Goal: Check status: Check status

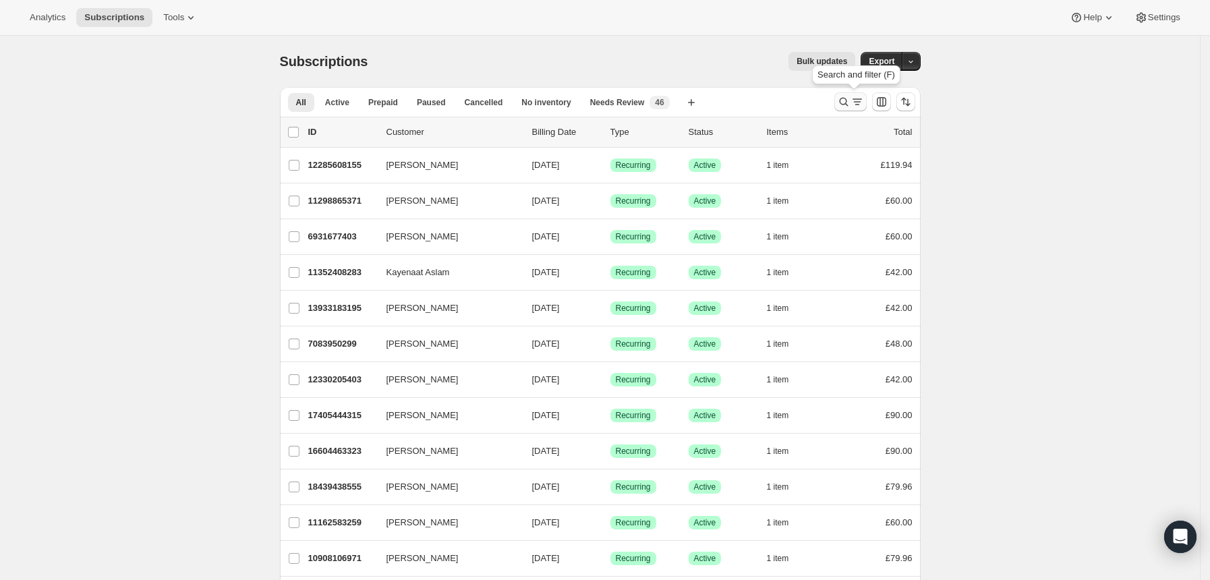
click at [847, 103] on icon "Search and filter results" at bounding box center [843, 101] width 13 height 13
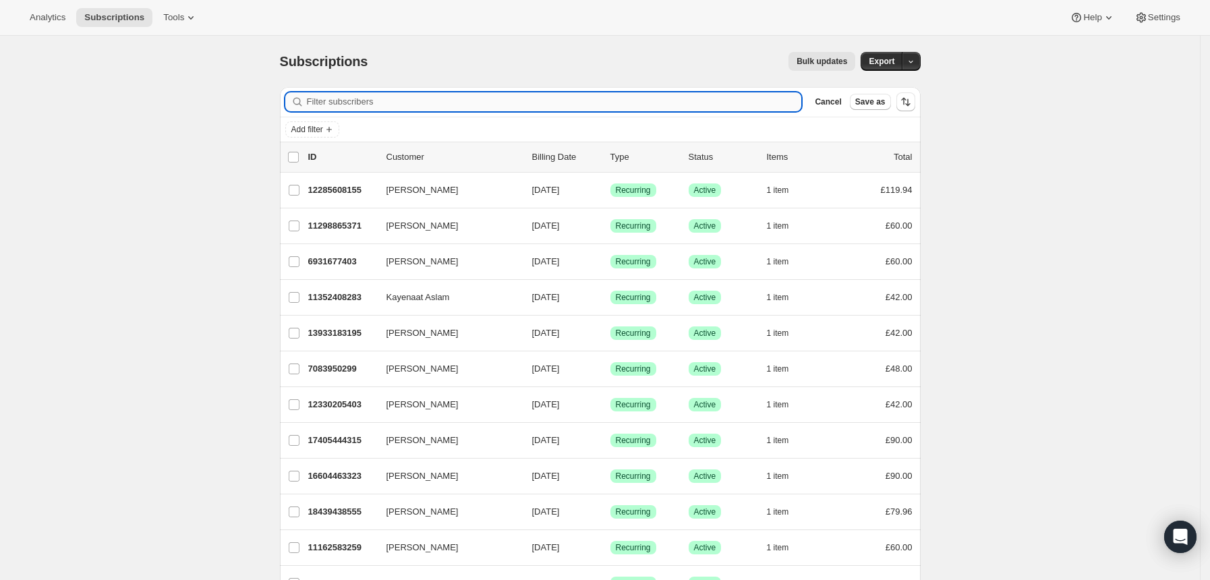
click at [644, 107] on input "Filter subscribers" at bounding box center [554, 101] width 495 height 19
type input "[EMAIL_ADDRESS][DOMAIN_NAME]"
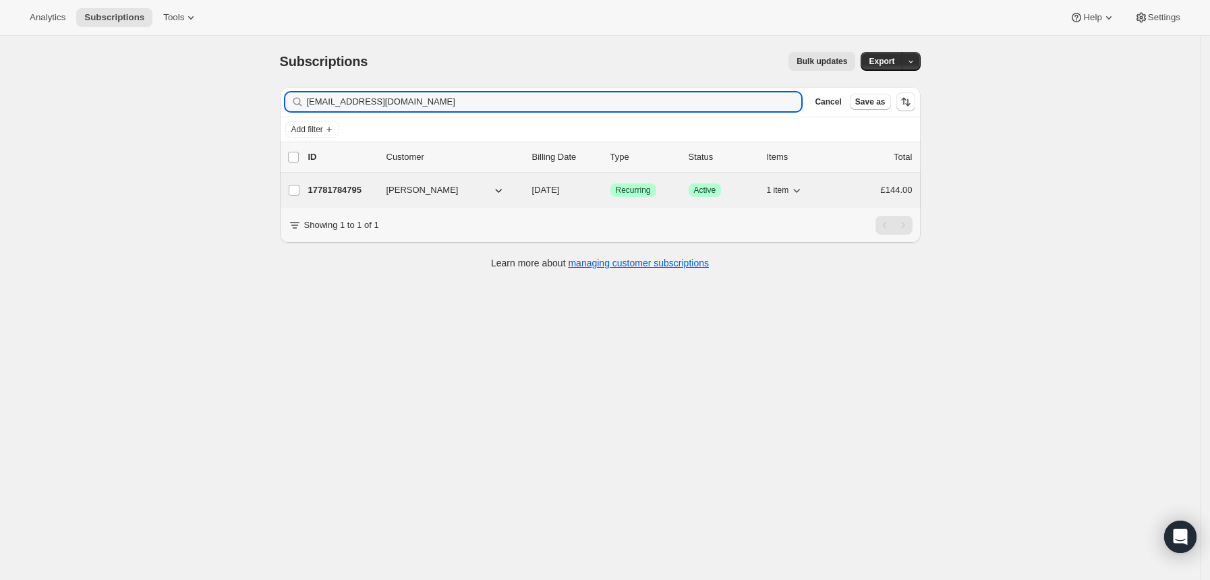
click at [669, 193] on div "Success Recurring" at bounding box center [644, 190] width 67 height 13
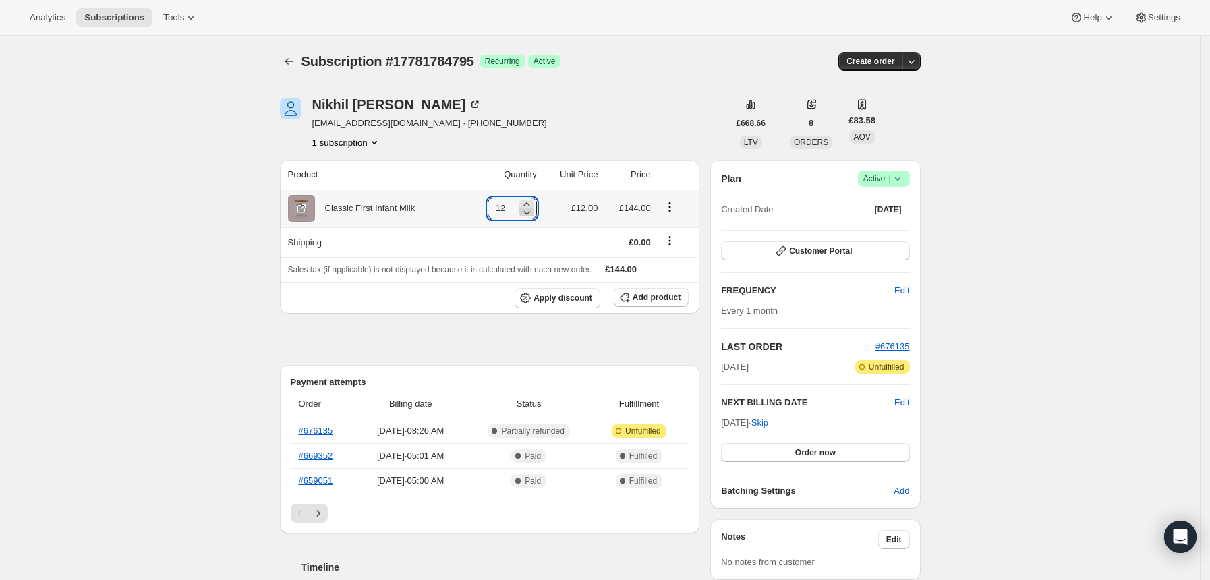
click at [532, 212] on icon at bounding box center [526, 212] width 13 height 13
type input "10"
